Goal: Transaction & Acquisition: Subscribe to service/newsletter

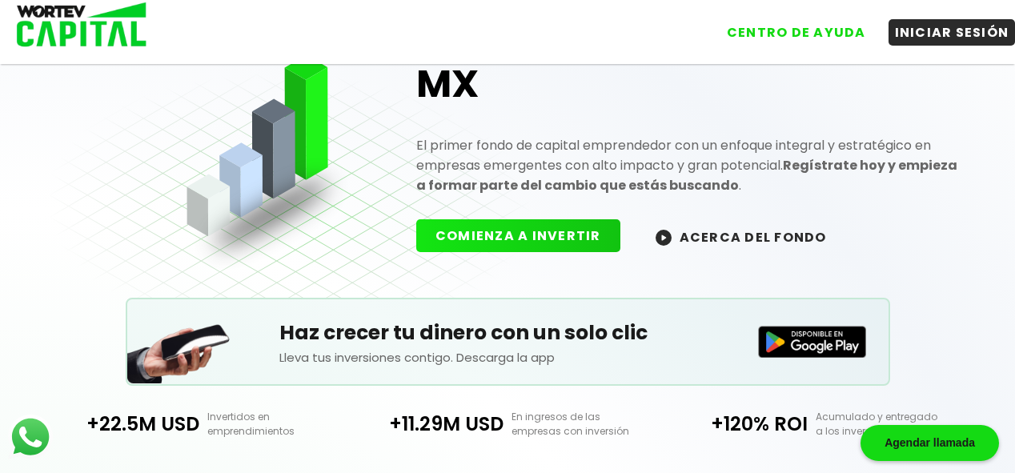
click at [1015, 468] on html "Agendar llamada CENTRO DE AYUDA INICIAR SESIÓN Únete a WORTEV CAPITAL MX El pri…" at bounding box center [507, 416] width 1015 height 1037
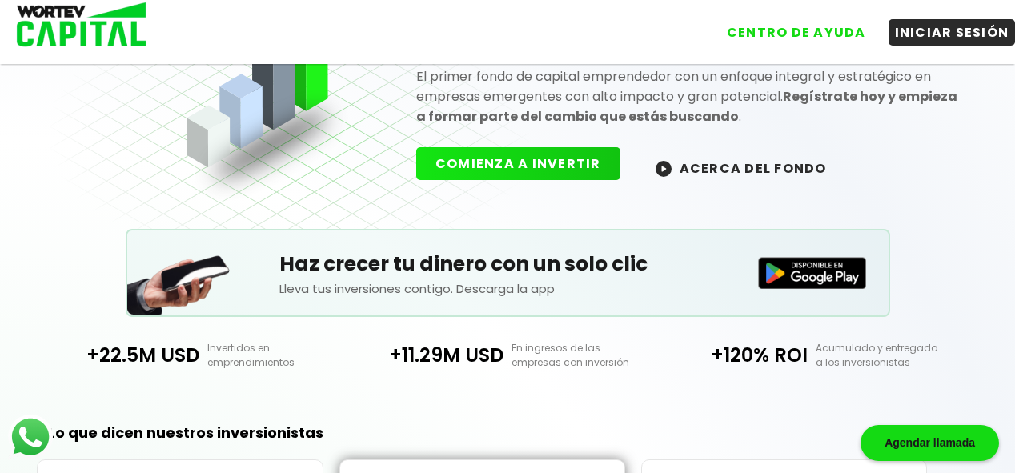
click at [560, 166] on button "COMIENZA A INVERTIR" at bounding box center [518, 163] width 204 height 33
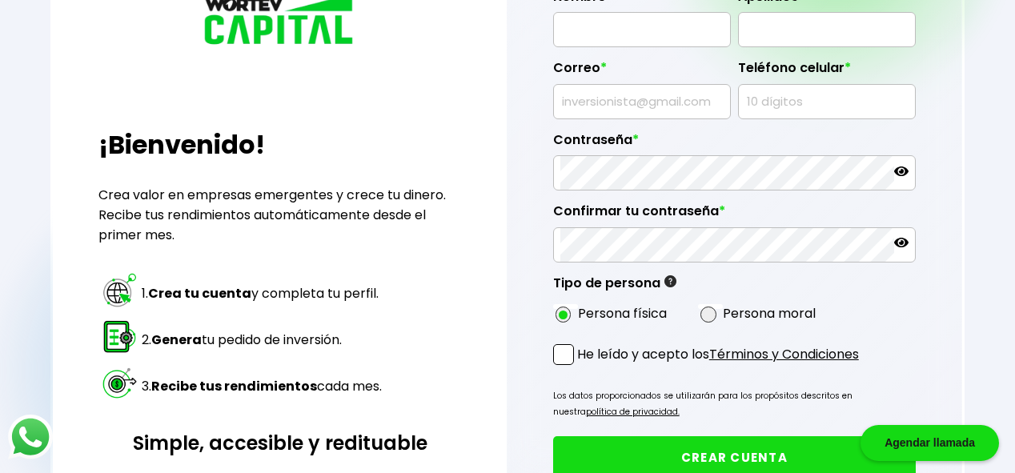
type input "[EMAIL_ADDRESS][DOMAIN_NAME]"
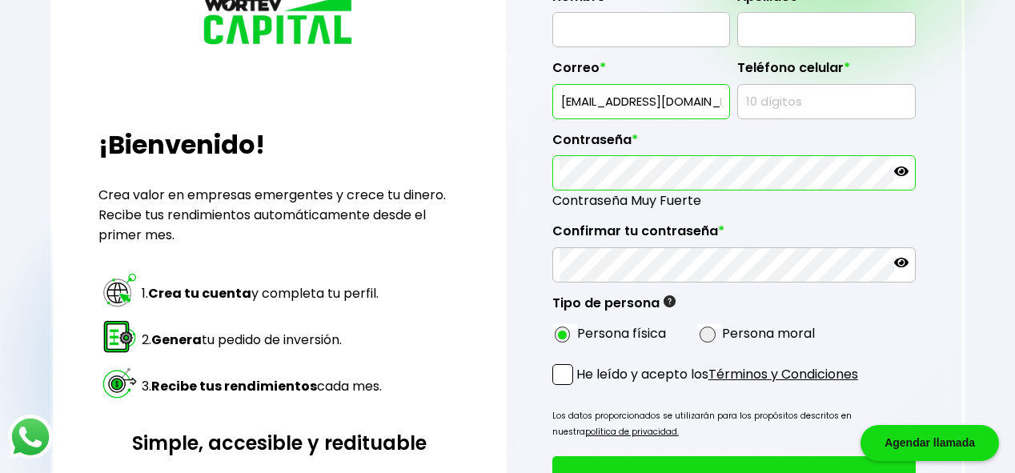
scroll to position [51, 0]
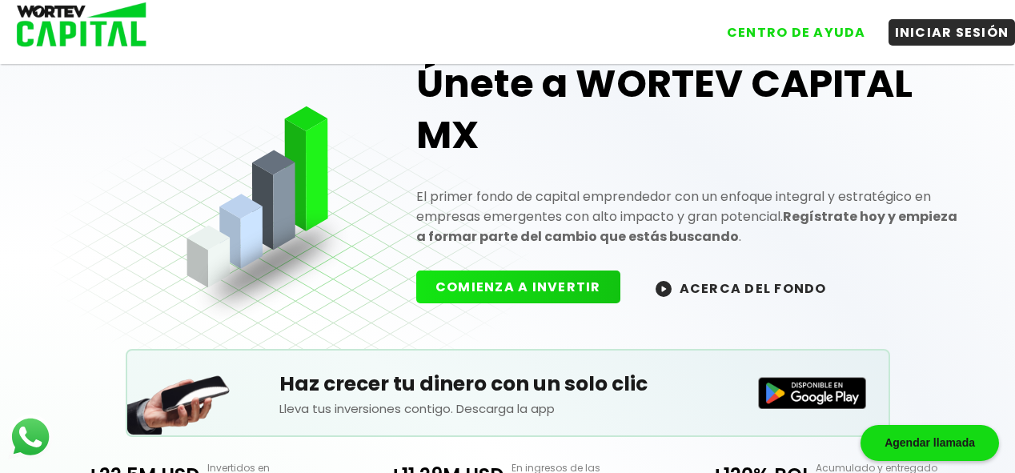
scroll to position [110, 0]
